Goal: Information Seeking & Learning: Learn about a topic

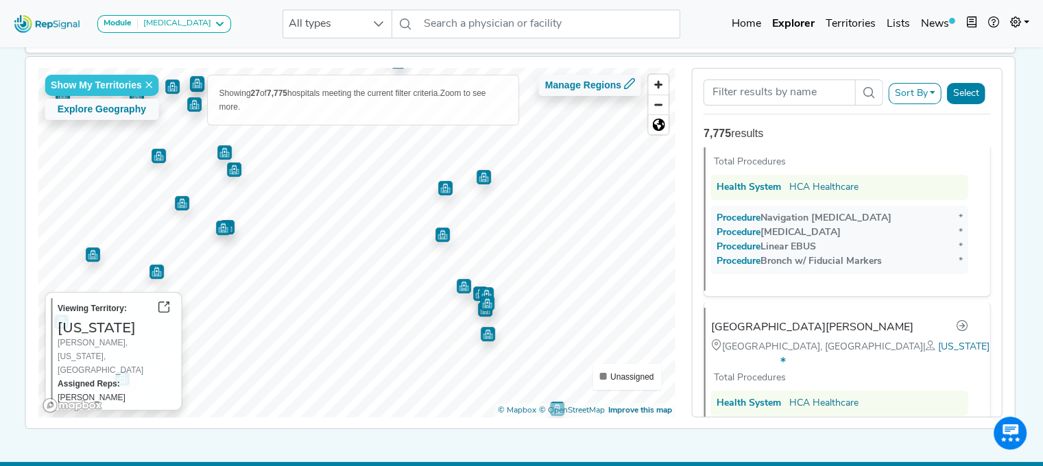
scroll to position [1594, 0]
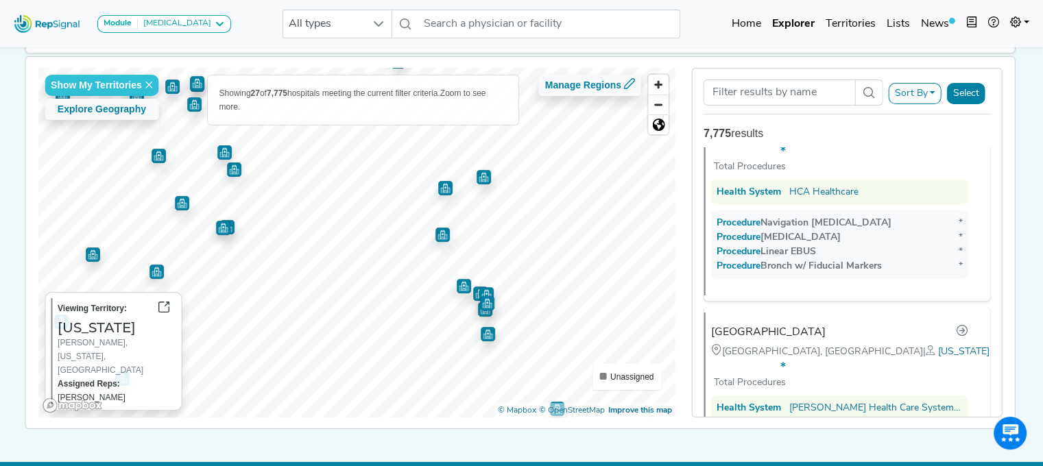
click at [459, 287] on img "Map marker" at bounding box center [463, 283] width 19 height 19
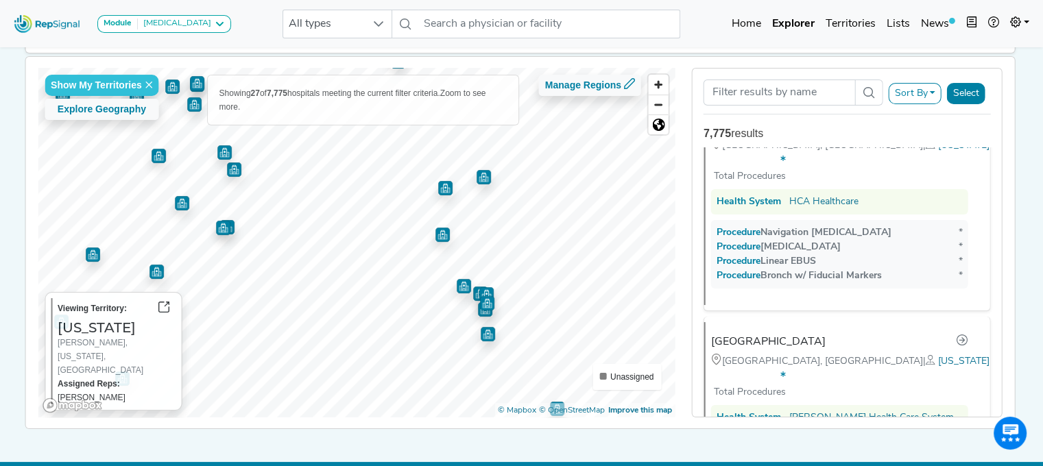
scroll to position [1589, 0]
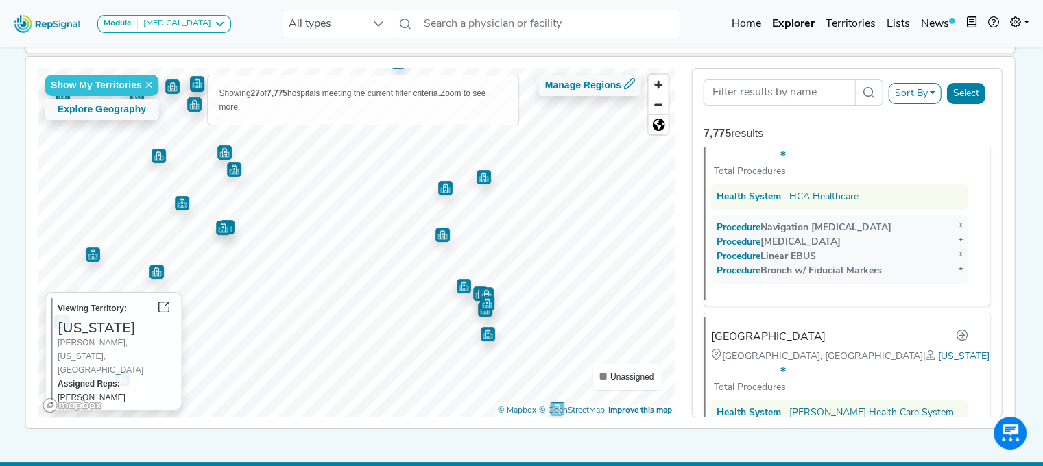
click at [476, 175] on img "Map marker" at bounding box center [483, 177] width 14 height 14
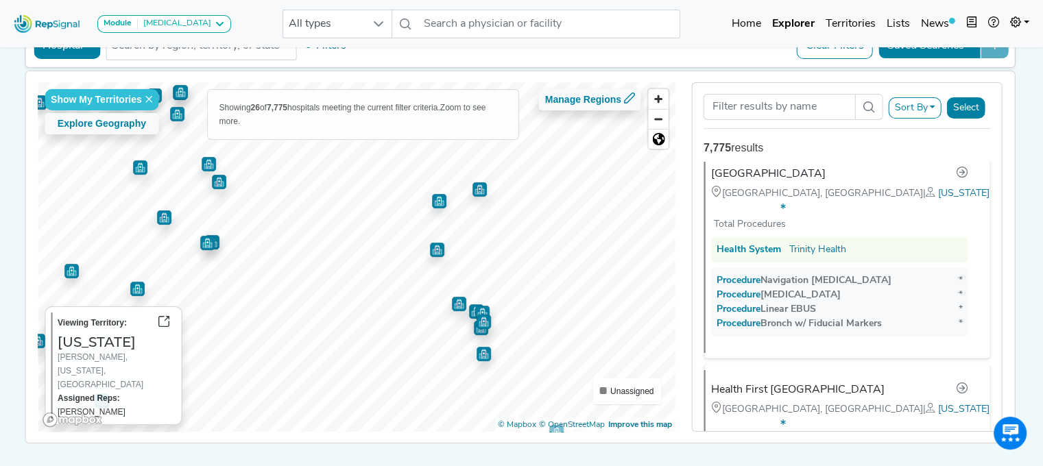
scroll to position [1986, 0]
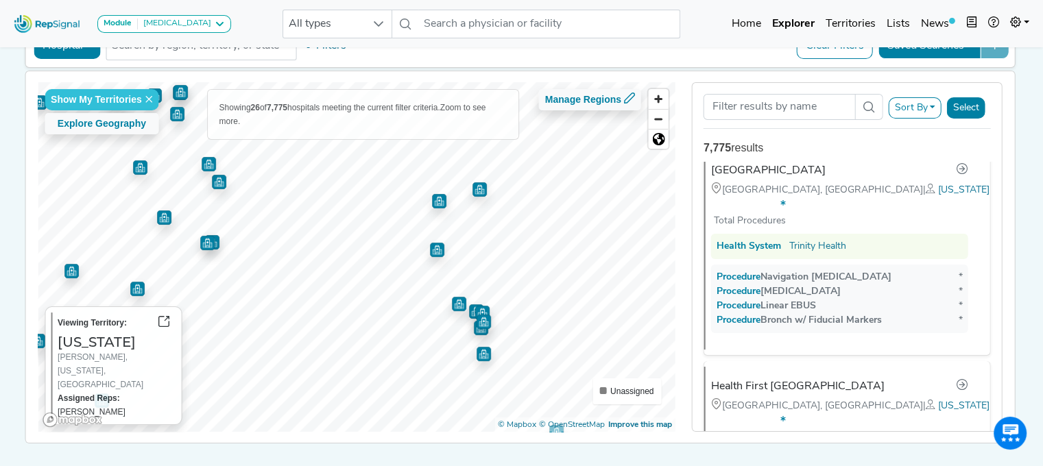
click at [432, 197] on img "Map marker" at bounding box center [439, 201] width 14 height 14
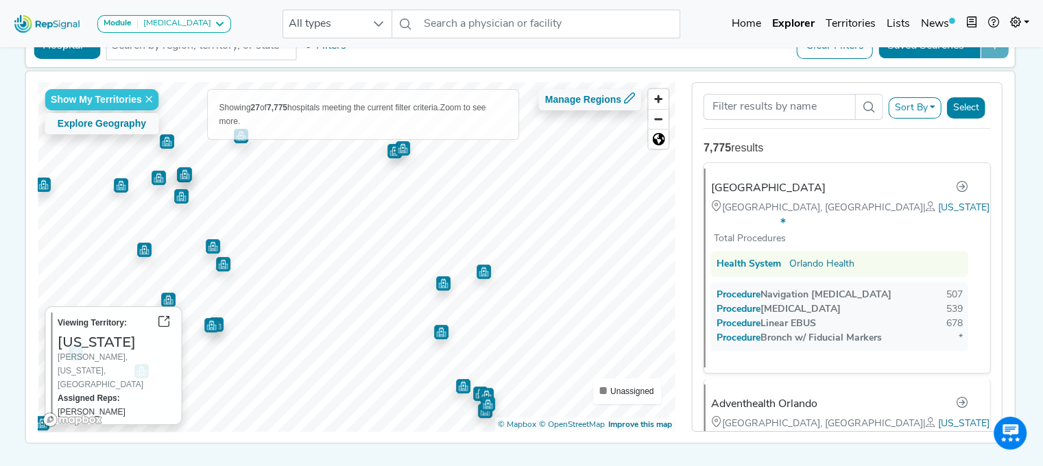
scroll to position [0, 0]
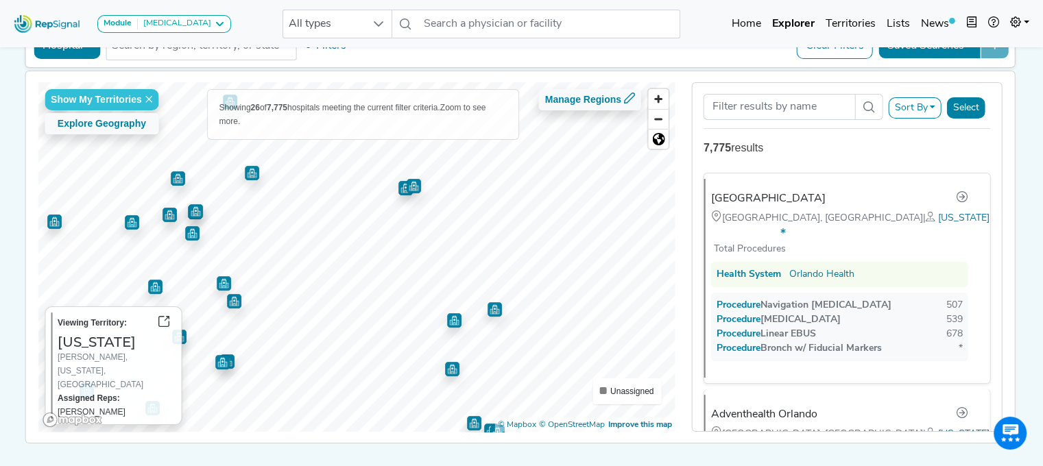
click at [398, 186] on img "Map marker" at bounding box center [405, 188] width 14 height 14
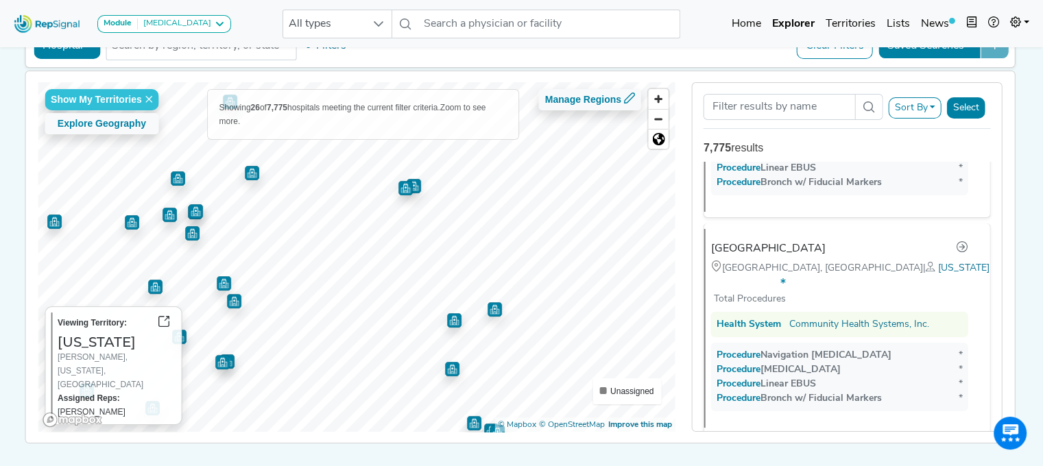
click at [409, 183] on img "Map marker" at bounding box center [413, 186] width 14 height 14
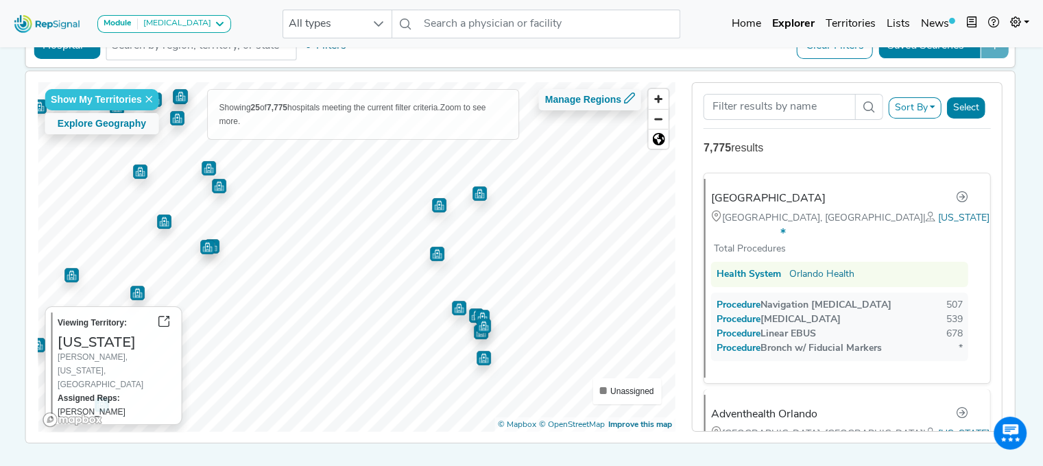
click at [474, 337] on img "Map marker" at bounding box center [481, 332] width 14 height 14
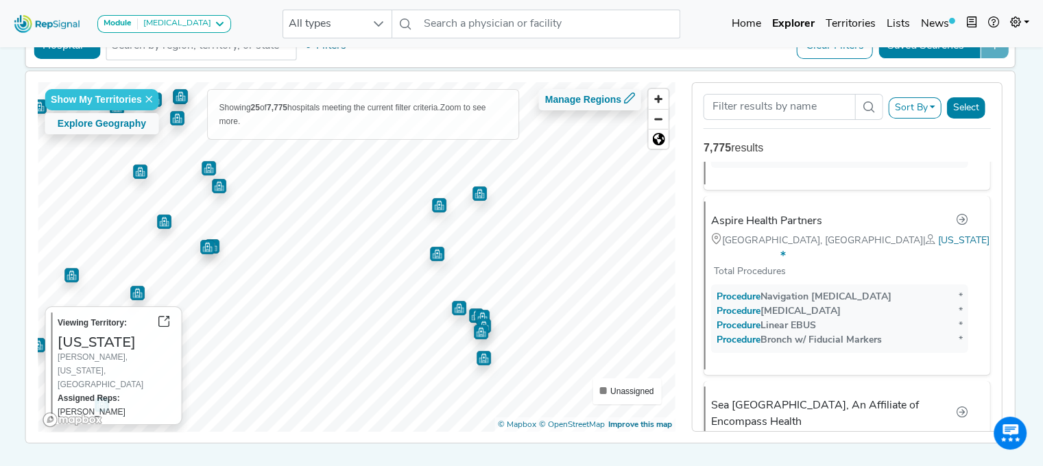
scroll to position [2382, 0]
click at [480, 319] on img "Map marker" at bounding box center [483, 326] width 14 height 14
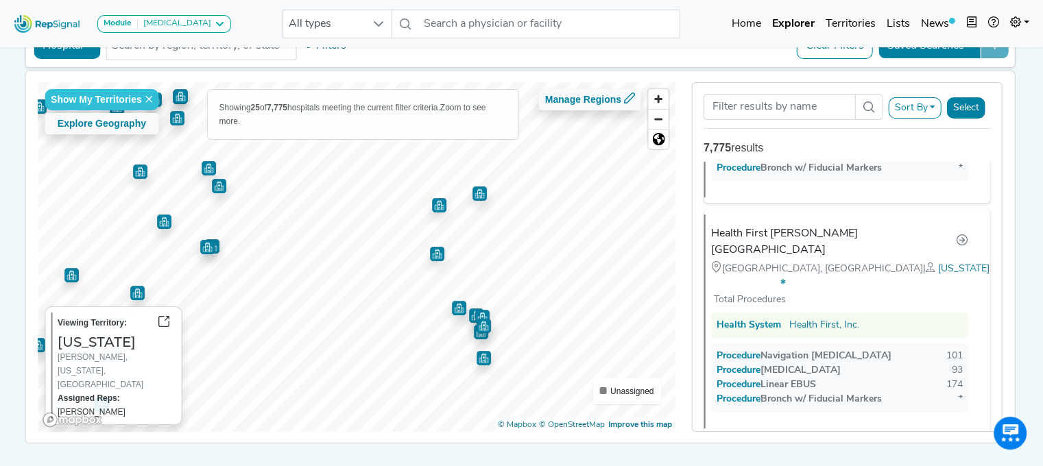
scroll to position [397, 0]
click at [469, 310] on img "Map marker" at bounding box center [476, 315] width 14 height 14
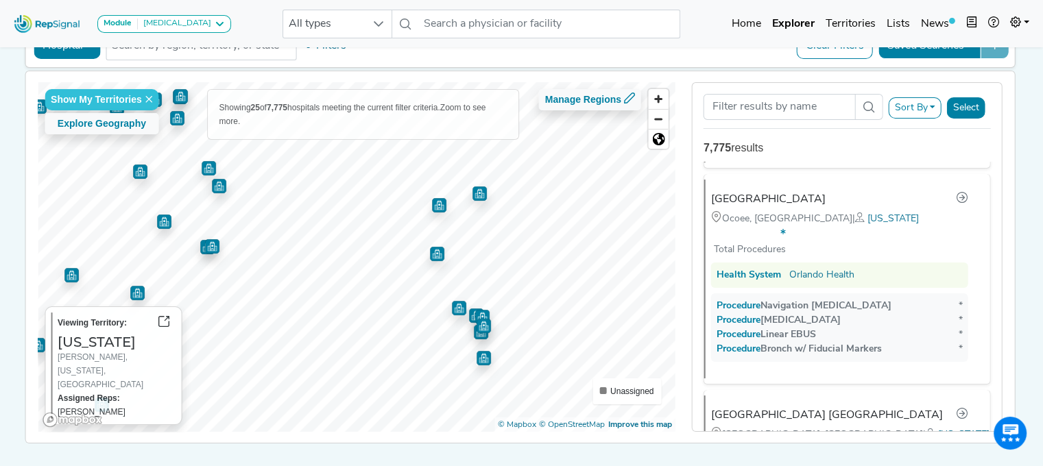
scroll to position [4718, 0]
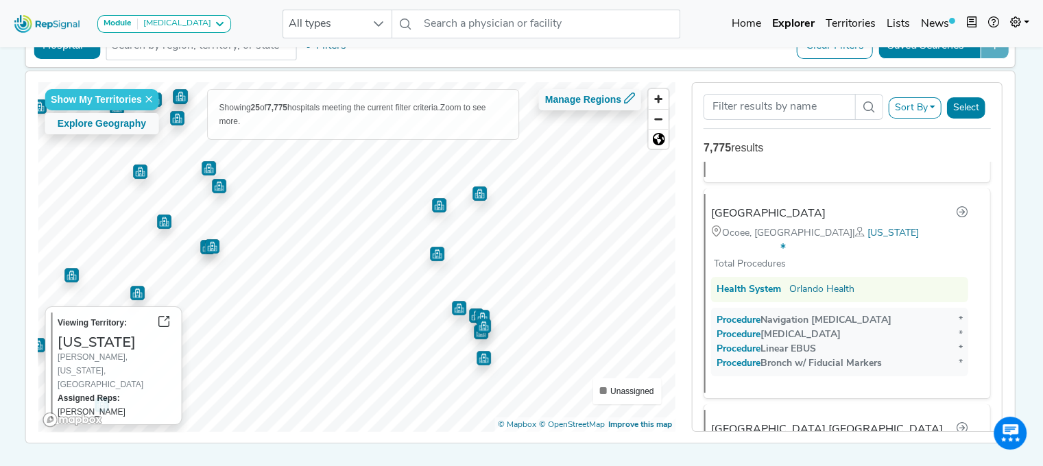
click at [208, 240] on img "Map marker" at bounding box center [212, 246] width 14 height 14
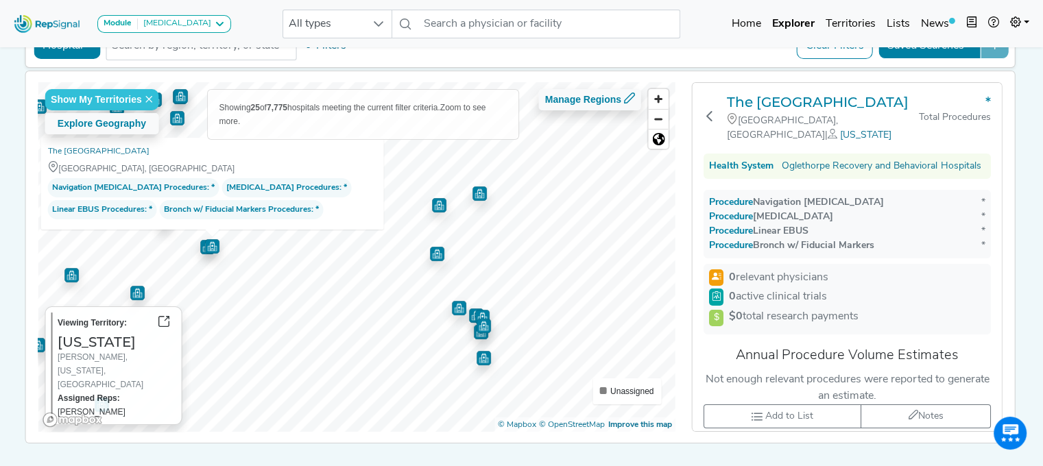
click at [200, 248] on img "Map marker" at bounding box center [207, 247] width 14 height 14
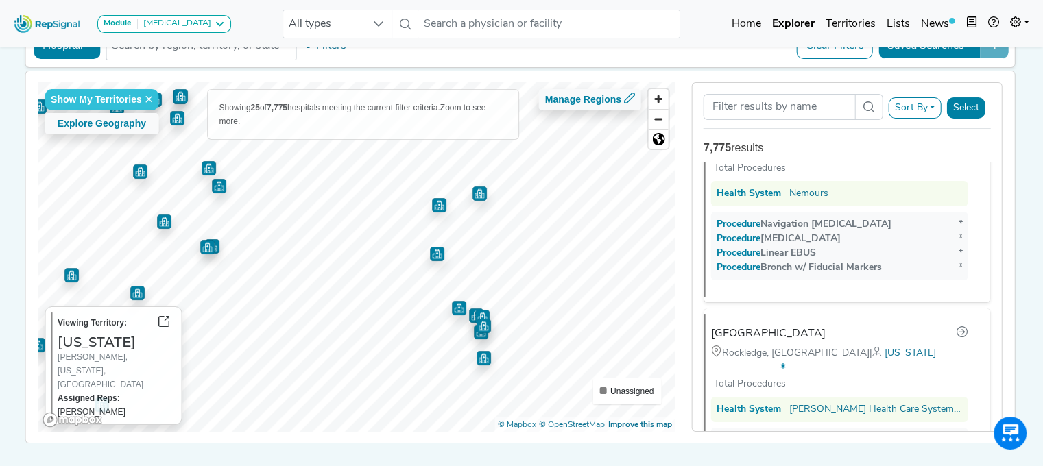
scroll to position [4170, 0]
click at [214, 180] on img "Map marker" at bounding box center [219, 186] width 14 height 14
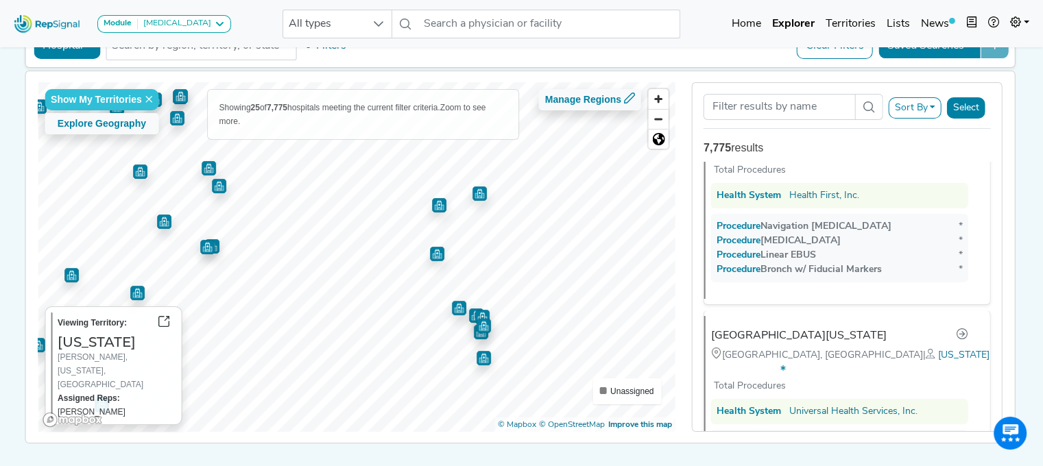
click at [203, 173] on img "Map marker" at bounding box center [209, 168] width 14 height 14
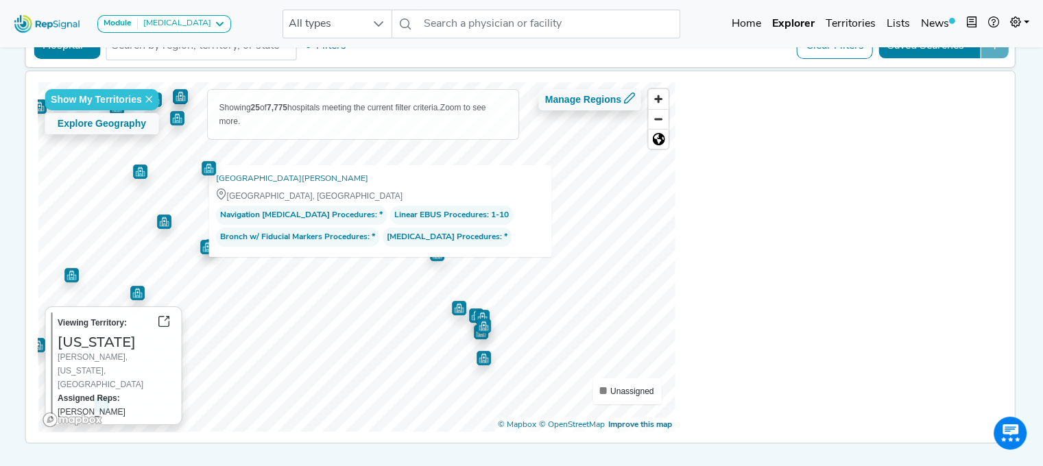
scroll to position [0, 0]
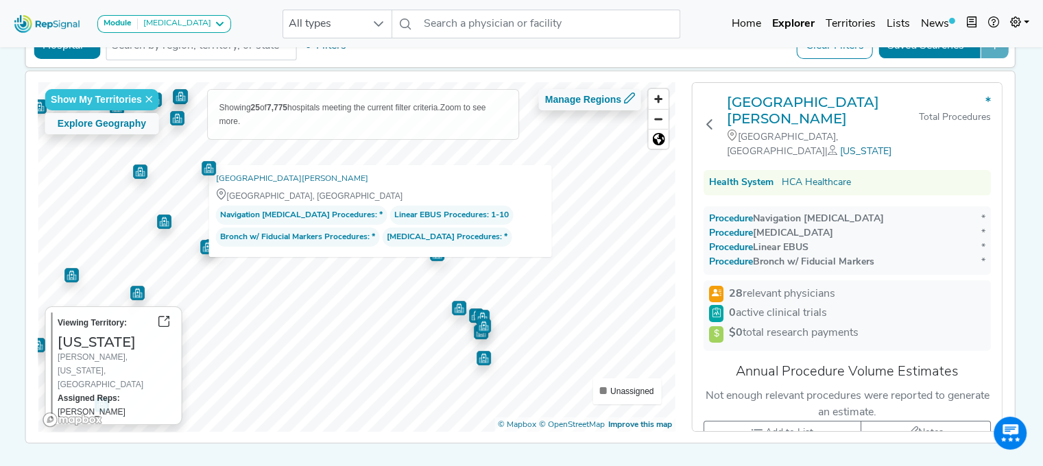
click at [133, 171] on img "Map marker" at bounding box center [140, 171] width 14 height 14
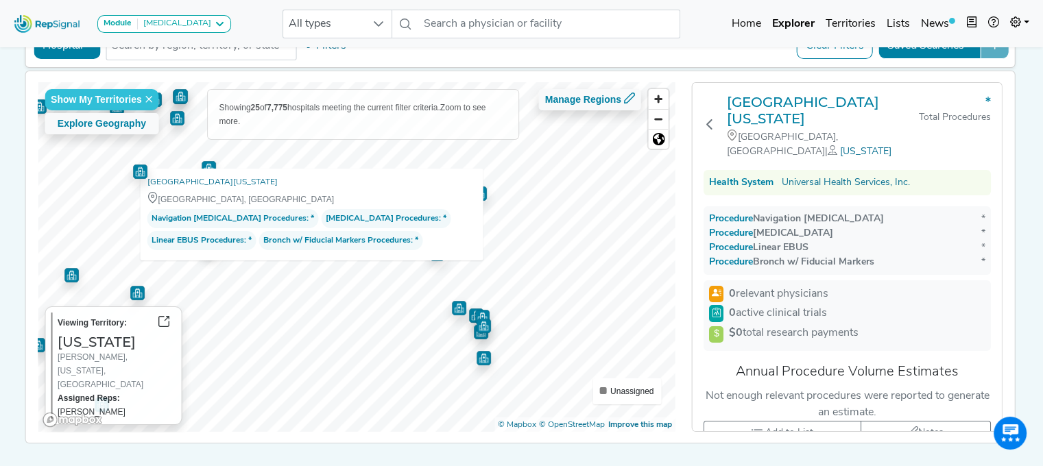
click at [137, 295] on img "Map marker" at bounding box center [137, 293] width 14 height 14
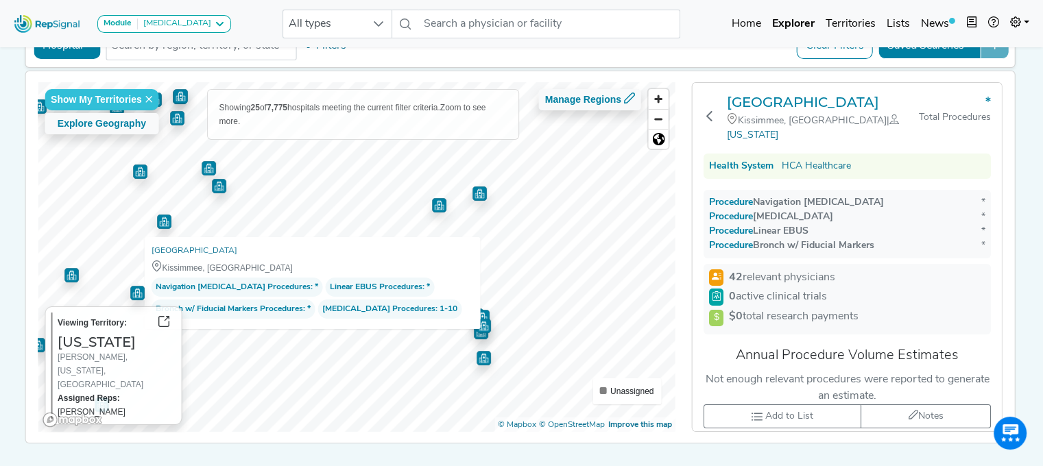
click at [66, 272] on img "Map marker" at bounding box center [71, 275] width 14 height 14
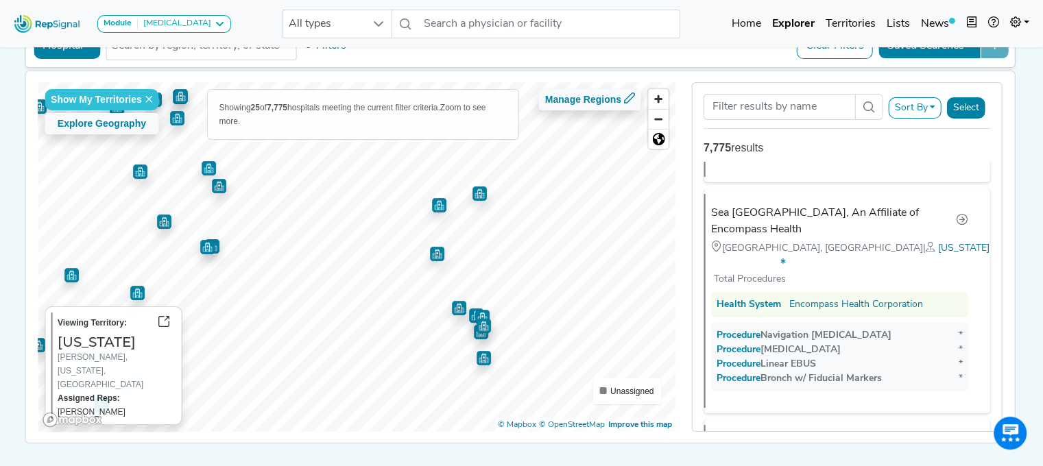
scroll to position [2581, 0]
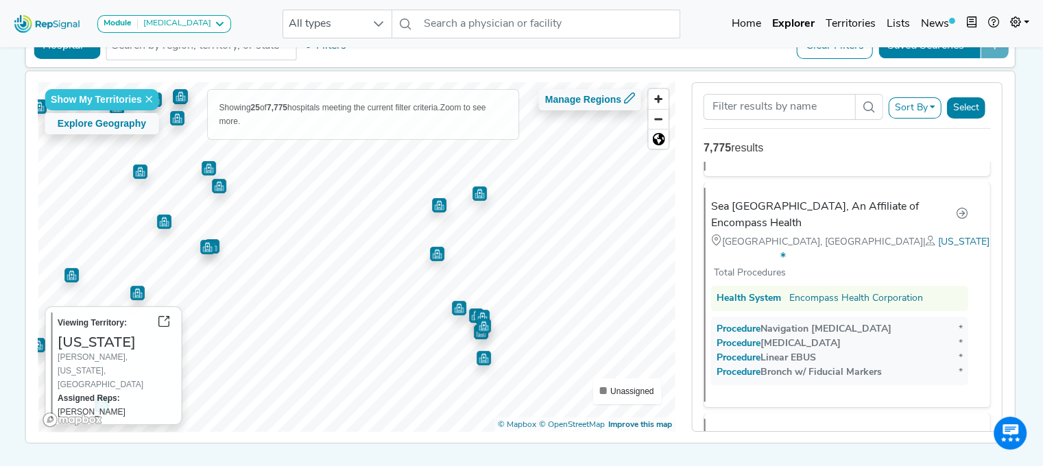
click at [173, 115] on img "Map marker" at bounding box center [177, 118] width 14 height 14
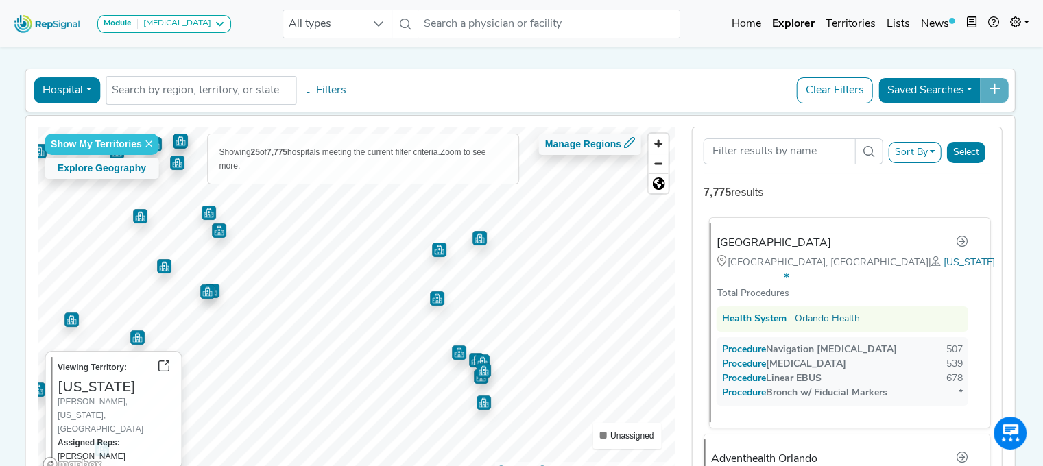
scroll to position [41, 0]
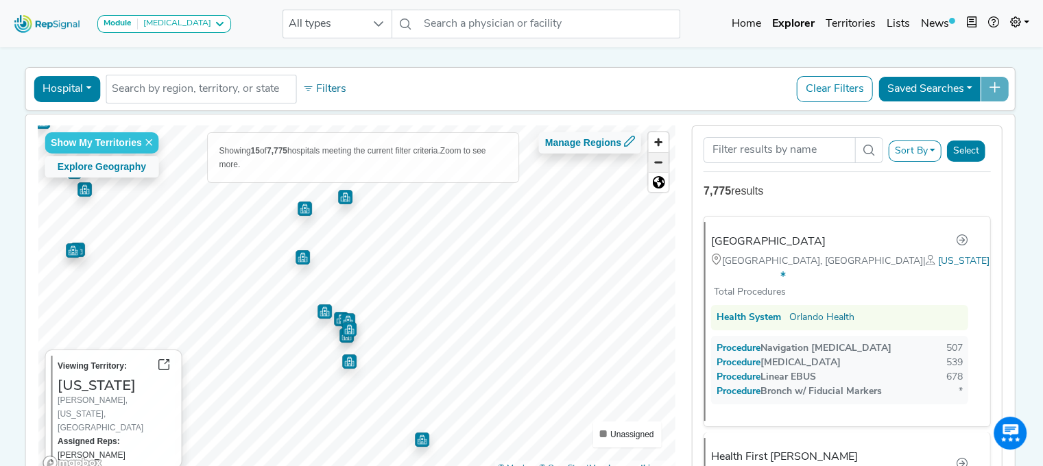
click at [660, 166] on span "Zoom out" at bounding box center [658, 162] width 20 height 19
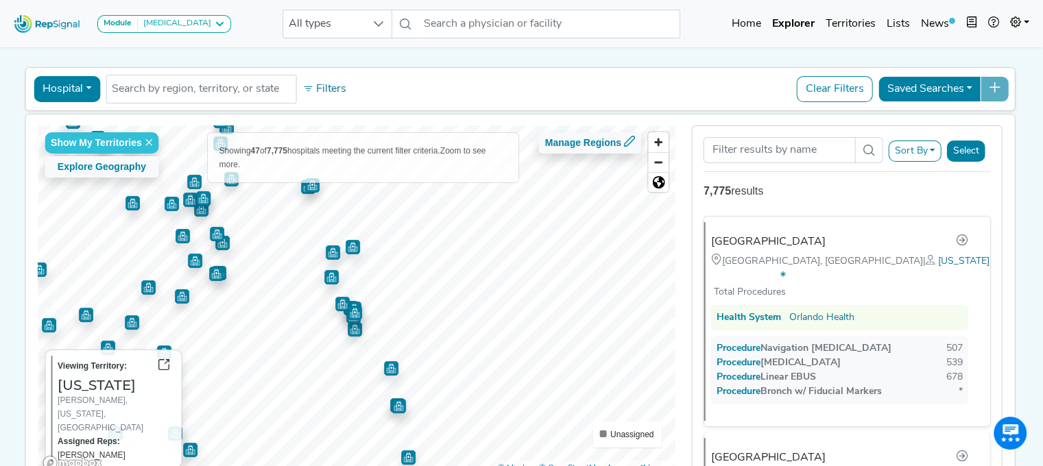
click at [301, 184] on img "Map marker" at bounding box center [308, 187] width 14 height 14
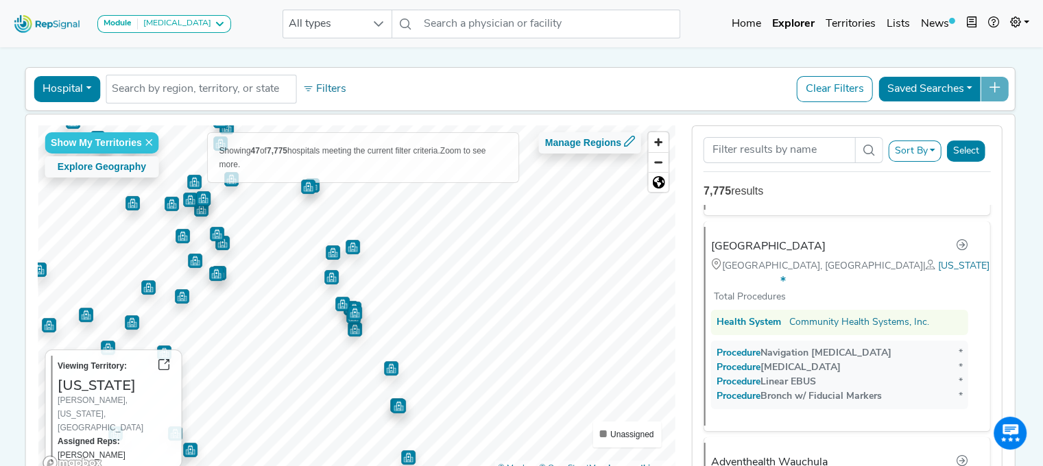
click at [311, 186] on img "Map marker" at bounding box center [312, 185] width 14 height 14
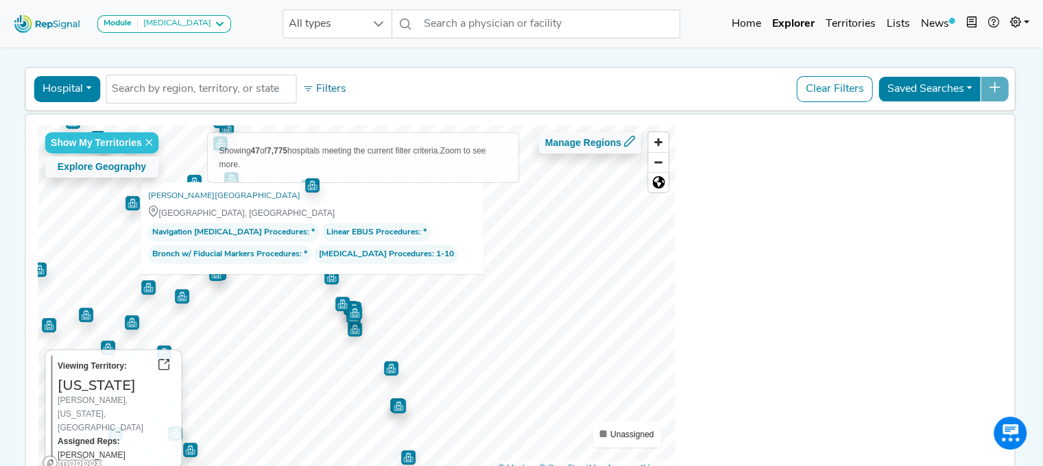
scroll to position [8865, 0]
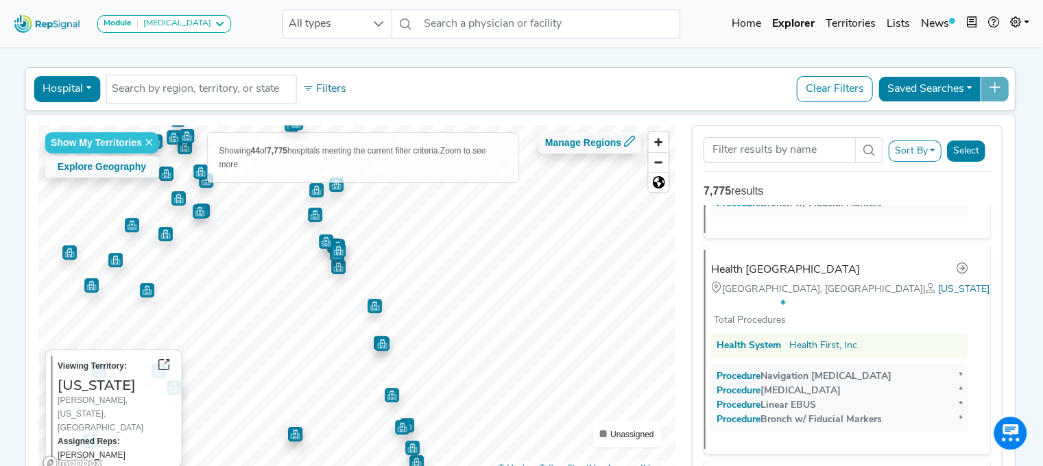
click at [385, 395] on img "Map marker" at bounding box center [392, 395] width 14 height 14
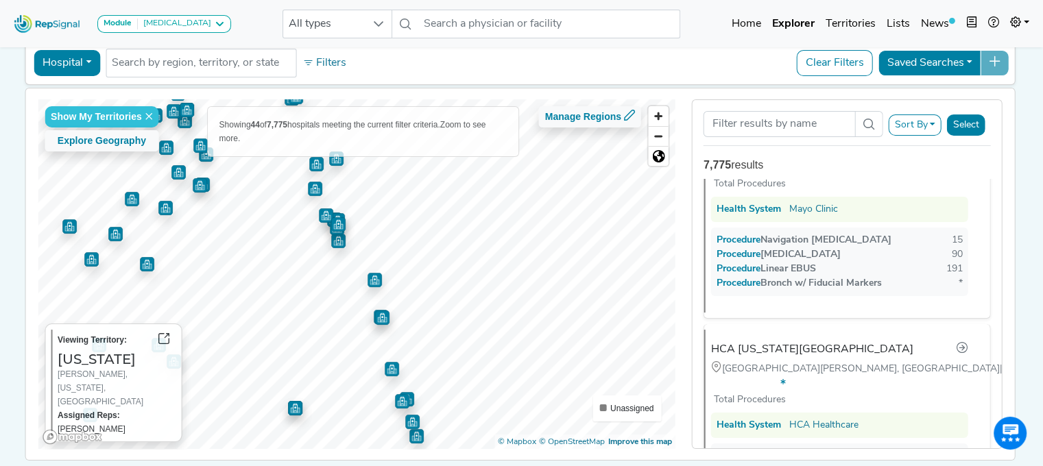
scroll to position [80, 0]
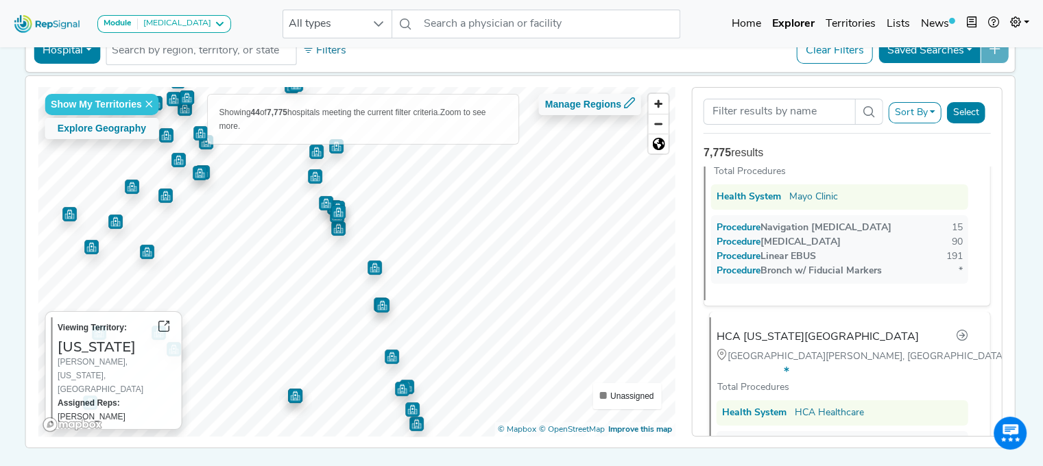
drag, startPoint x: 851, startPoint y: 348, endPoint x: 809, endPoint y: 188, distance: 165.9
click at [809, 312] on li "HCA Florida Lawnwood Hospital Fort Pierce, FL | Florida * Total Procedures Heal…" at bounding box center [850, 417] width 282 height 210
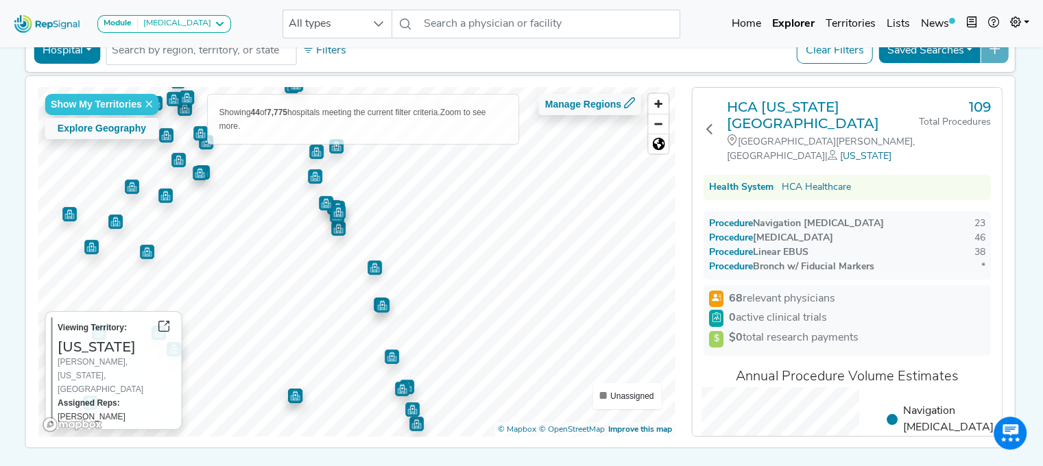
scroll to position [0, 0]
click at [823, 99] on h3 "HCA Florida Lawnwood Hospital" at bounding box center [823, 115] width 192 height 33
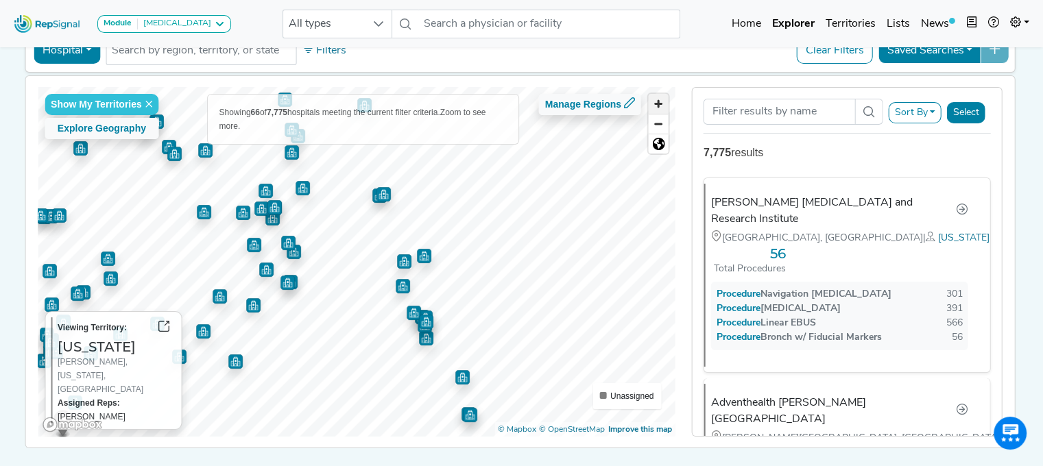
click at [666, 95] on span "Zoom in" at bounding box center [658, 104] width 20 height 20
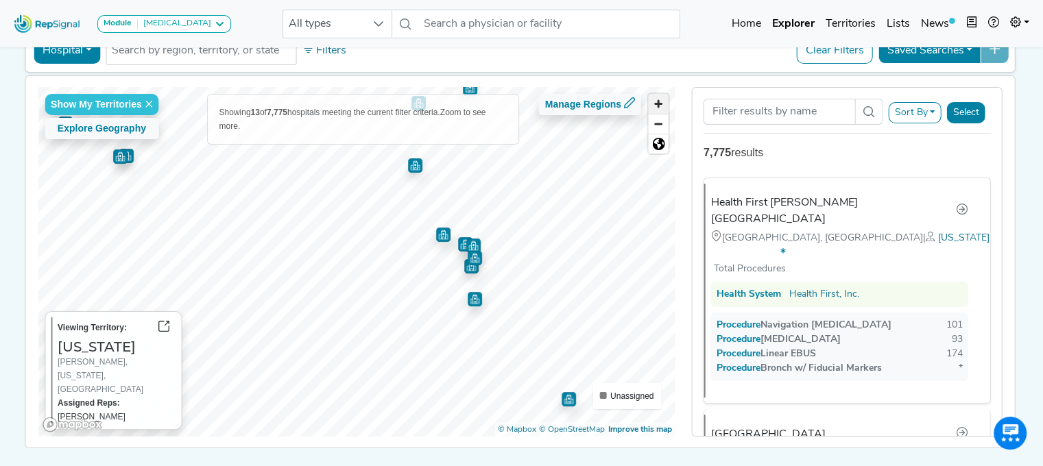
click at [656, 104] on span "Zoom in" at bounding box center [658, 104] width 20 height 20
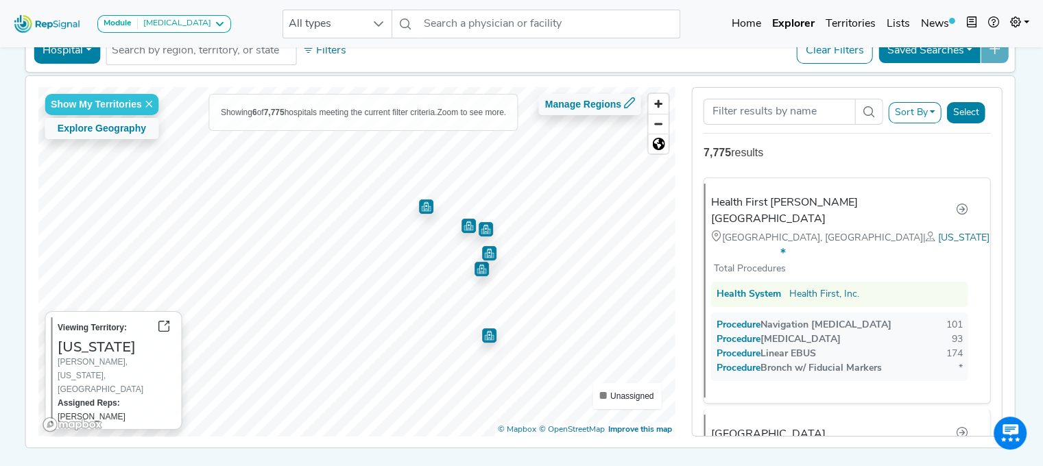
click at [483, 247] on img "Map marker" at bounding box center [489, 253] width 14 height 14
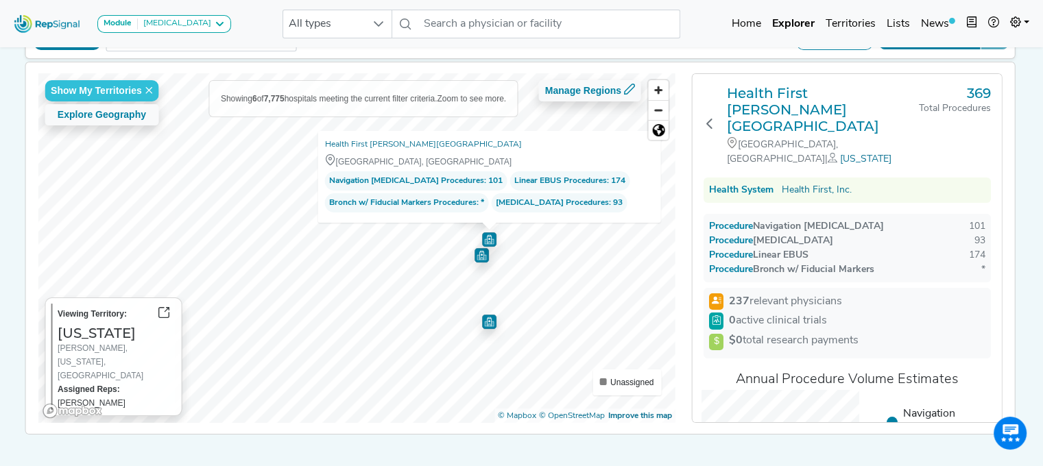
scroll to position [93, 0]
click at [822, 98] on h3 "Health First [PERSON_NAME][GEOGRAPHIC_DATA]" at bounding box center [823, 109] width 192 height 49
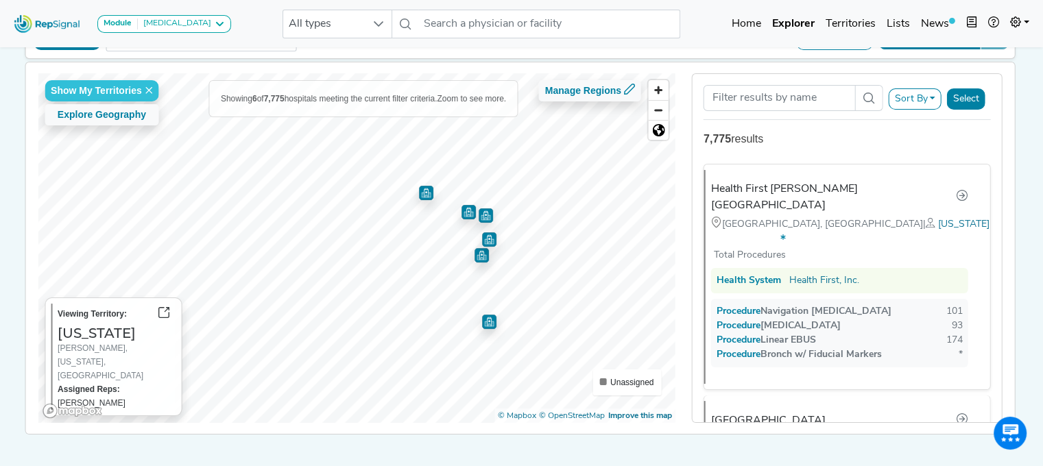
click at [481, 208] on img "Map marker" at bounding box center [485, 215] width 14 height 14
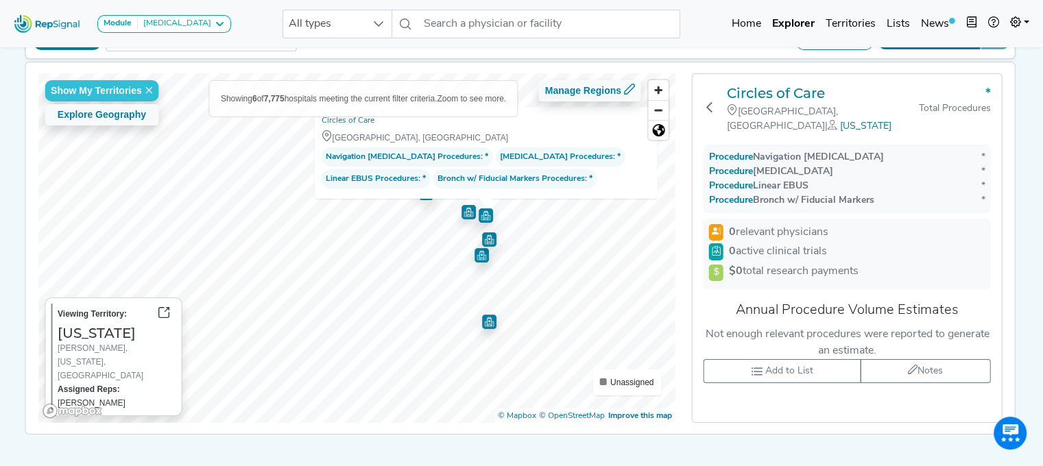
click at [461, 209] on img "Map marker" at bounding box center [468, 212] width 14 height 14
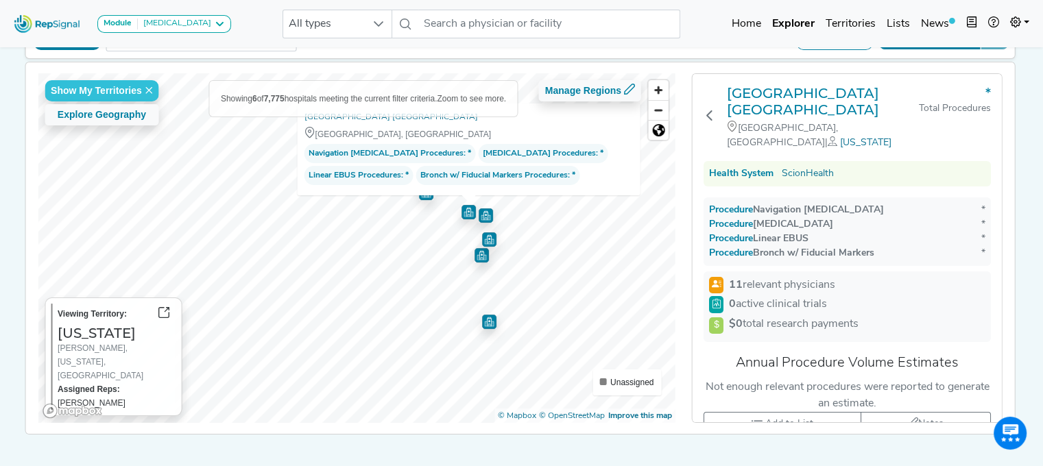
click at [474, 254] on img "Map marker" at bounding box center [481, 255] width 14 height 14
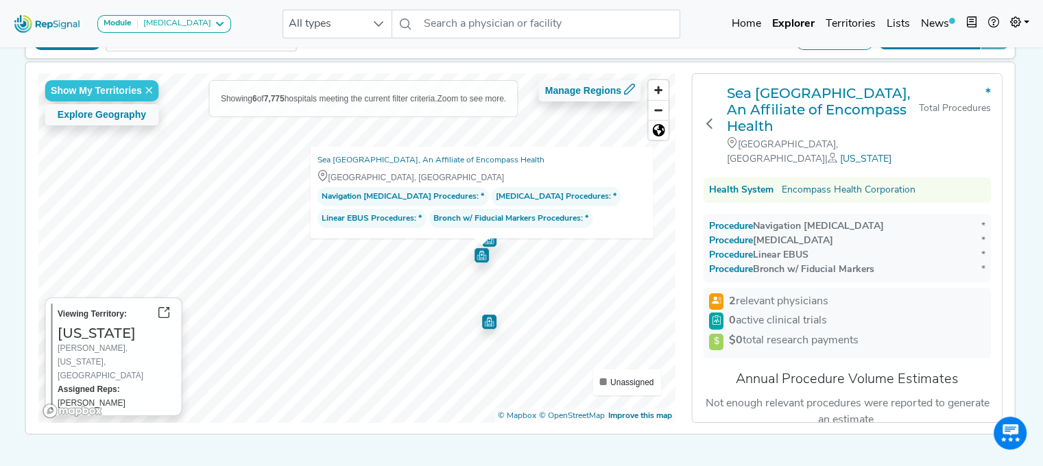
click at [482, 318] on img "Map marker" at bounding box center [489, 322] width 14 height 14
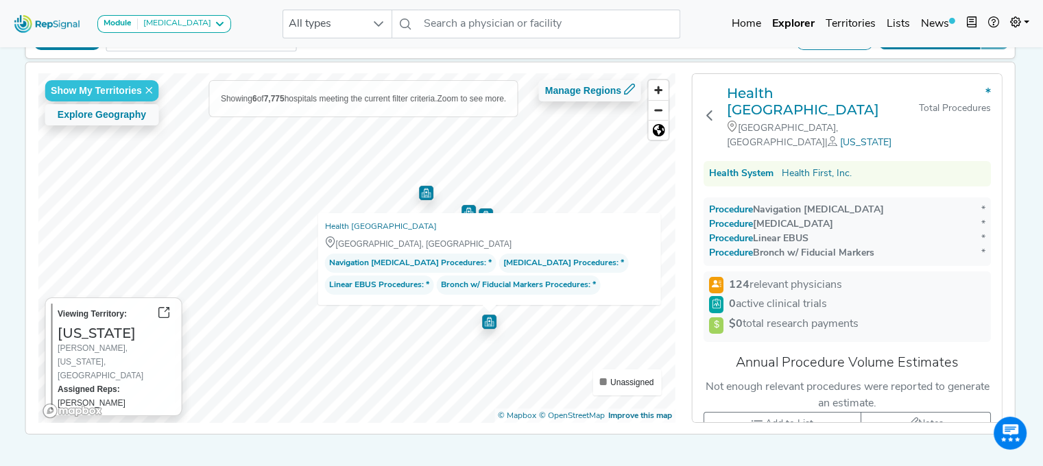
click at [416, 193] on img "Map marker" at bounding box center [426, 190] width 20 height 20
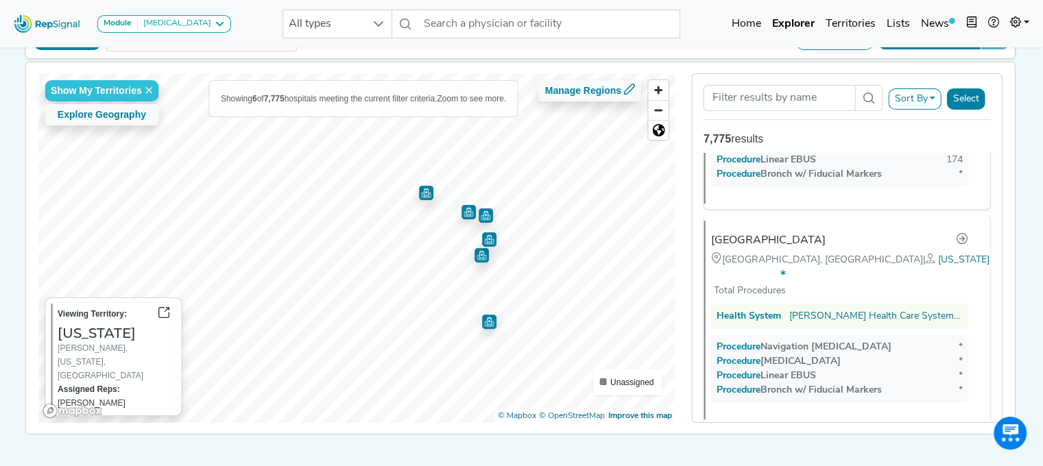
scroll to position [197, 0]
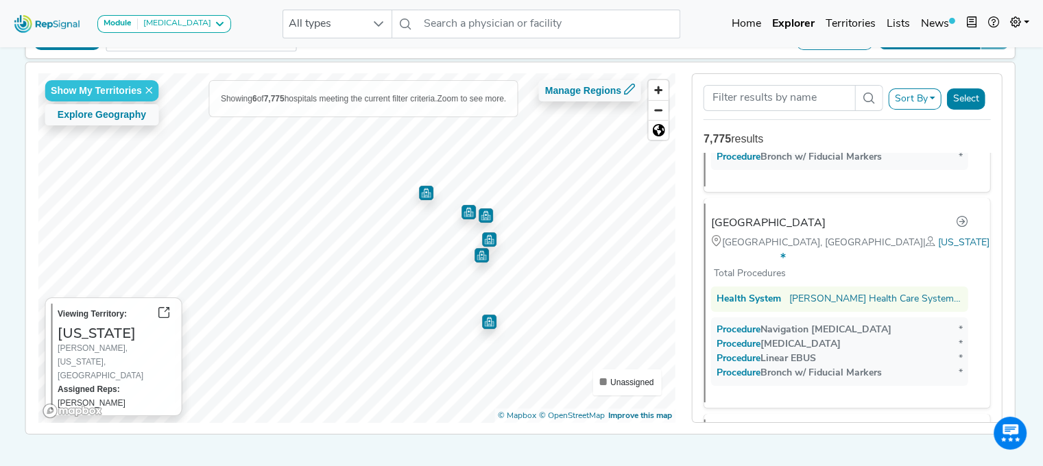
click at [478, 212] on img "Map marker" at bounding box center [486, 213] width 20 height 20
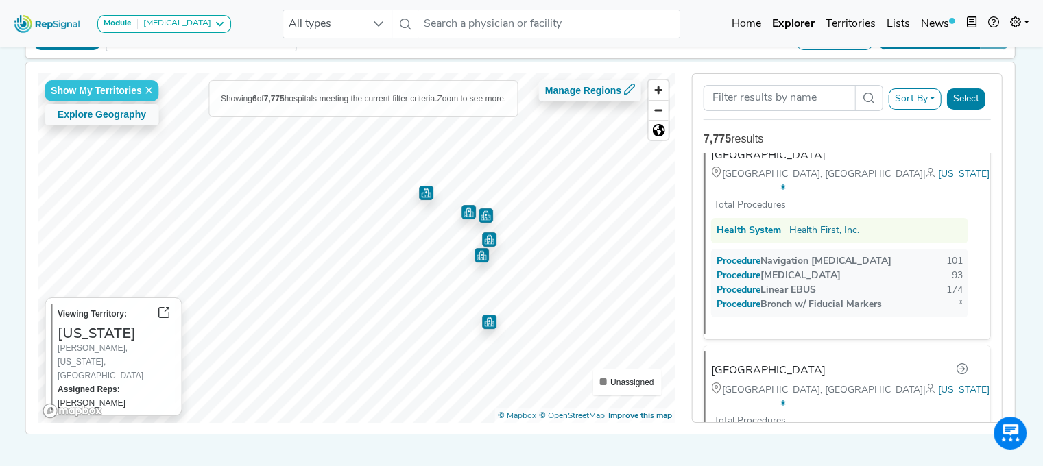
scroll to position [0, 0]
